Goal: Book appointment/travel/reservation

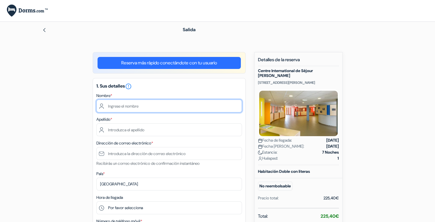
click at [184, 103] on input "text" at bounding box center [169, 106] width 146 height 13
type input "Lucas"
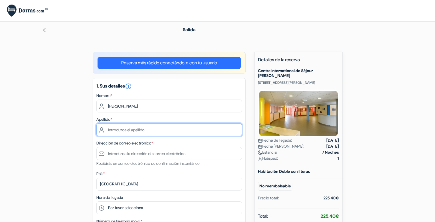
click at [146, 125] on input "text" at bounding box center [169, 129] width 146 height 13
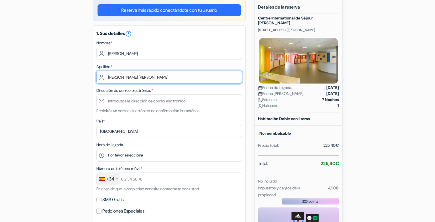
scroll to position [52, 0]
type input "Ozonas Vega"
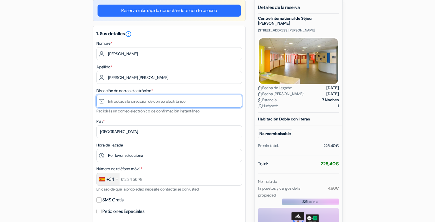
click at [140, 101] on input "text" at bounding box center [169, 101] width 146 height 13
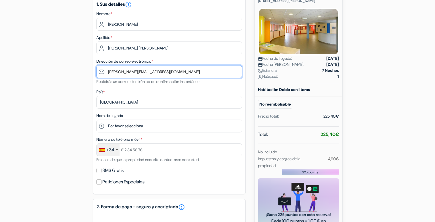
scroll to position [82, 0]
type input "[EMAIL_ADDRESS][DOMAIN_NAME]"
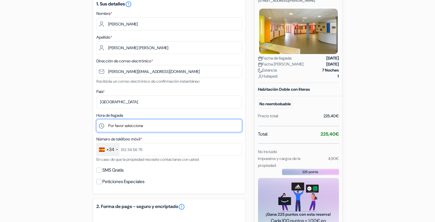
click at [141, 126] on select "Por favor selecciona 15:00 16:00 17:00 18:00 19:00 20:00" at bounding box center [169, 125] width 146 height 13
select select "15"
click at [96, 120] on select "Por favor selecciona 15:00 16:00 17:00 18:00 19:00 20:00" at bounding box center [169, 125] width 146 height 13
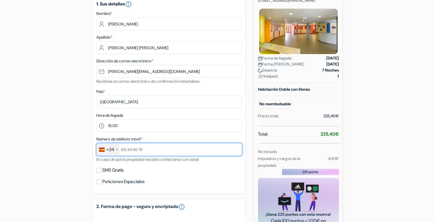
click at [142, 145] on input "text" at bounding box center [169, 149] width 146 height 13
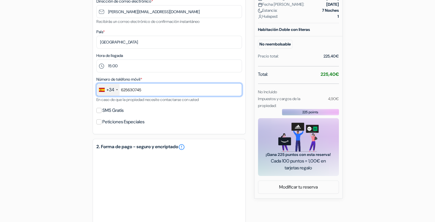
scroll to position [142, 0]
type input "625630745"
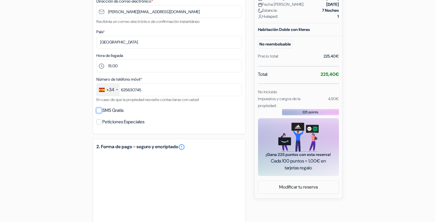
click at [100, 110] on input "SMS Gratis" at bounding box center [98, 110] width 5 height 5
checkbox input "true"
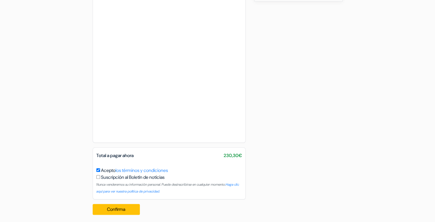
scroll to position [342, 0]
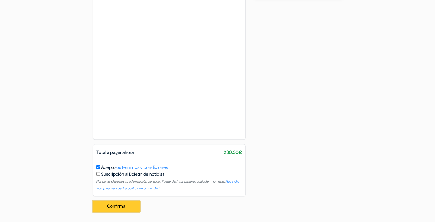
click at [109, 202] on button "Confirma Loading..." at bounding box center [117, 206] width 48 height 11
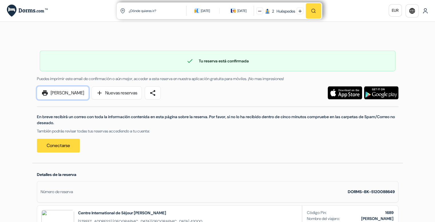
click at [67, 92] on link "print [PERSON_NAME]" at bounding box center [63, 92] width 52 height 13
